Goal: Book appointment/travel/reservation

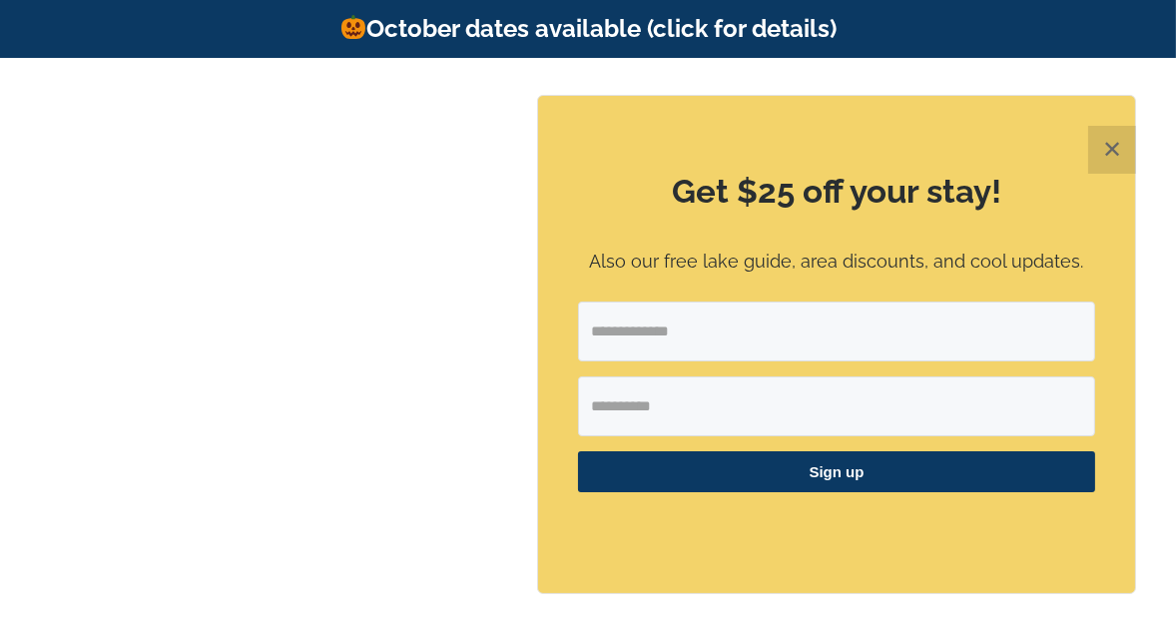
click at [1119, 157] on button "✕" at bounding box center [1112, 150] width 48 height 48
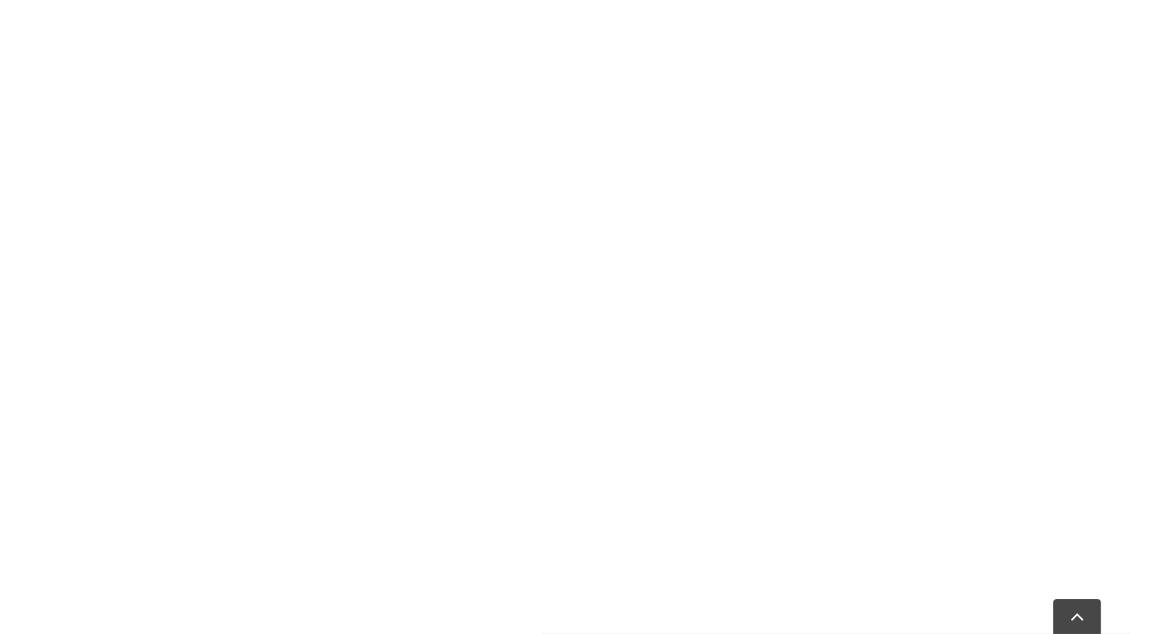
scroll to position [1126, 0]
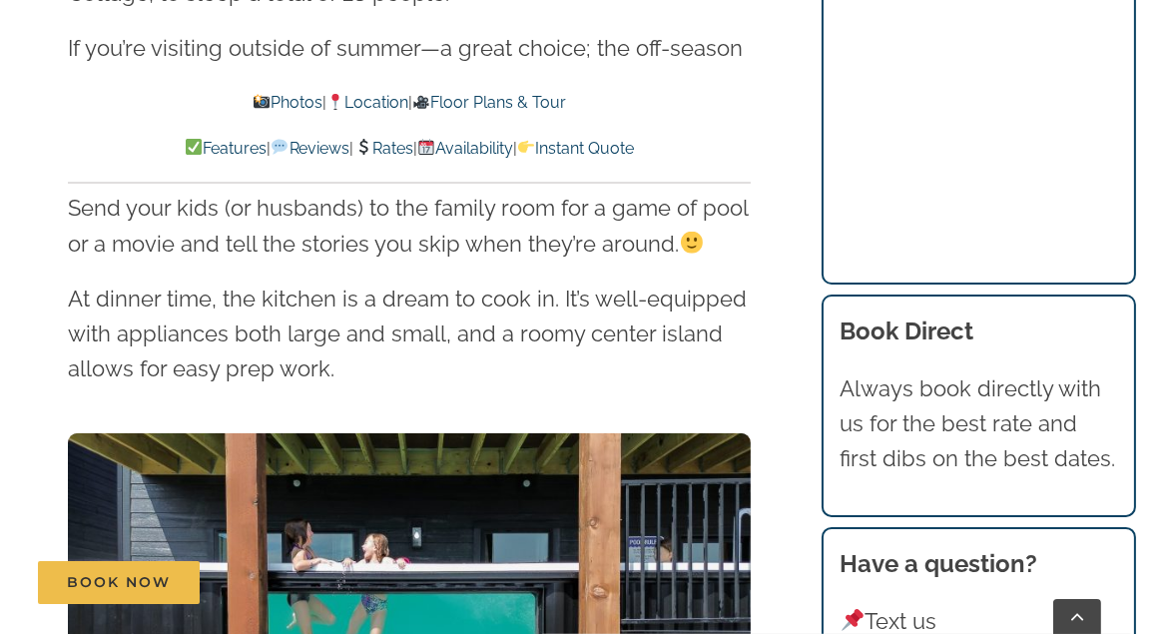
scroll to position [3131, 0]
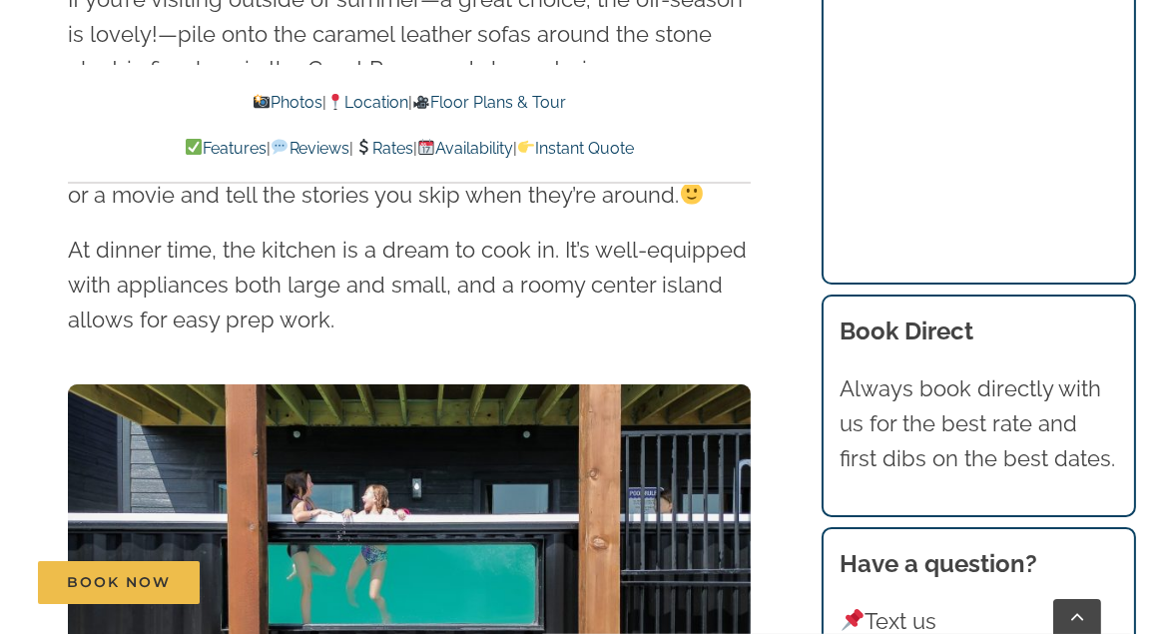
click at [398, 151] on link "Rates" at bounding box center [383, 148] width 59 height 19
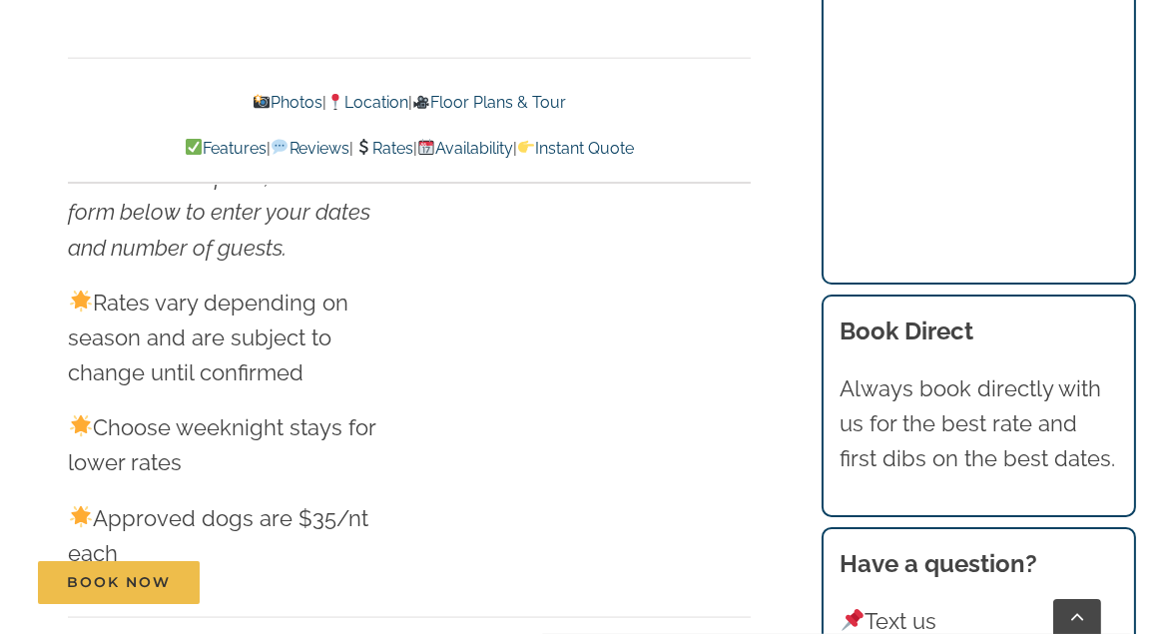
scroll to position [13408, 0]
